Goal: Information Seeking & Learning: Learn about a topic

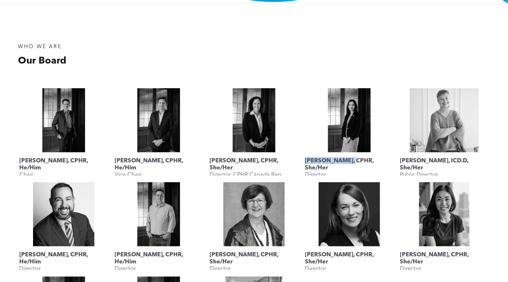
scroll to position [211, 0]
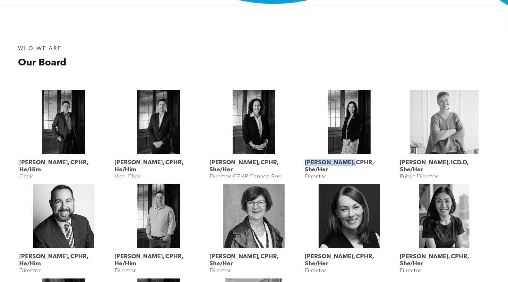
click at [358, 41] on div at bounding box center [375, 58] width 242 height 41
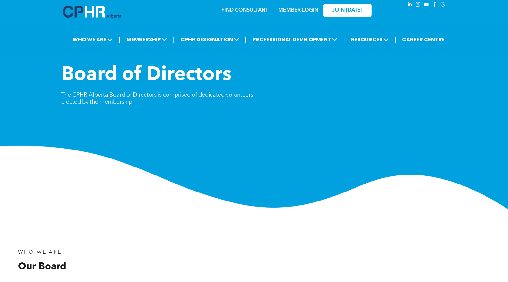
scroll to position [0, 0]
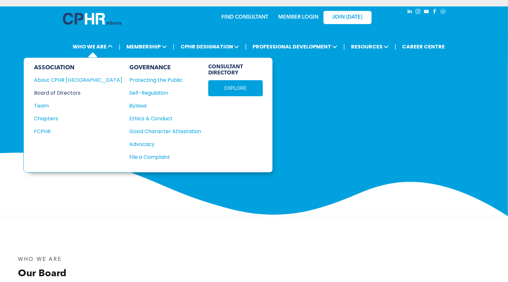
click at [76, 92] on div "Board of Directors" at bounding box center [74, 93] width 80 height 8
